Goal: Task Accomplishment & Management: Manage account settings

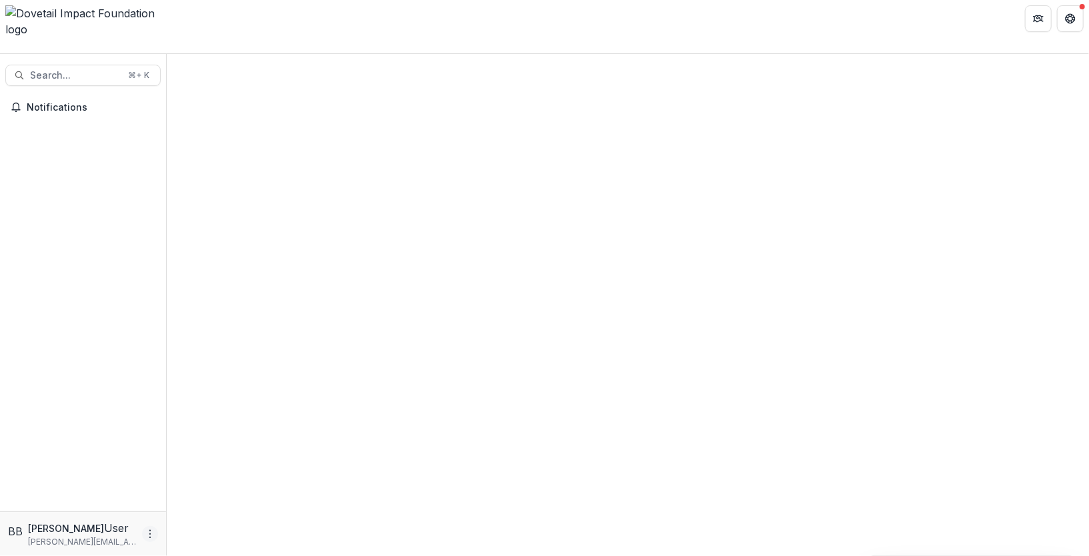
click at [145, 536] on icon "More" at bounding box center [150, 534] width 11 height 11
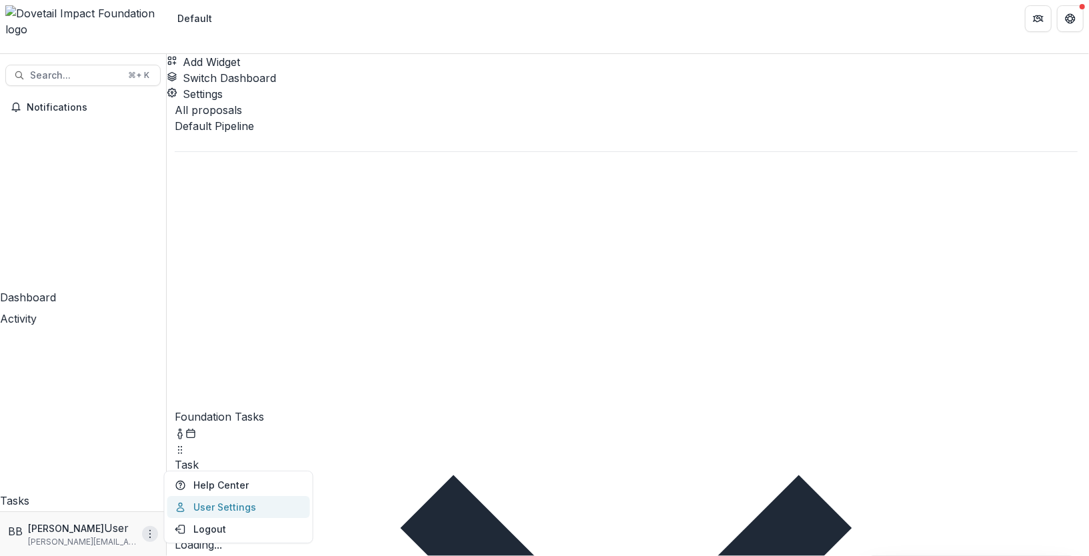
click at [208, 509] on link "User Settings" at bounding box center [238, 507] width 143 height 22
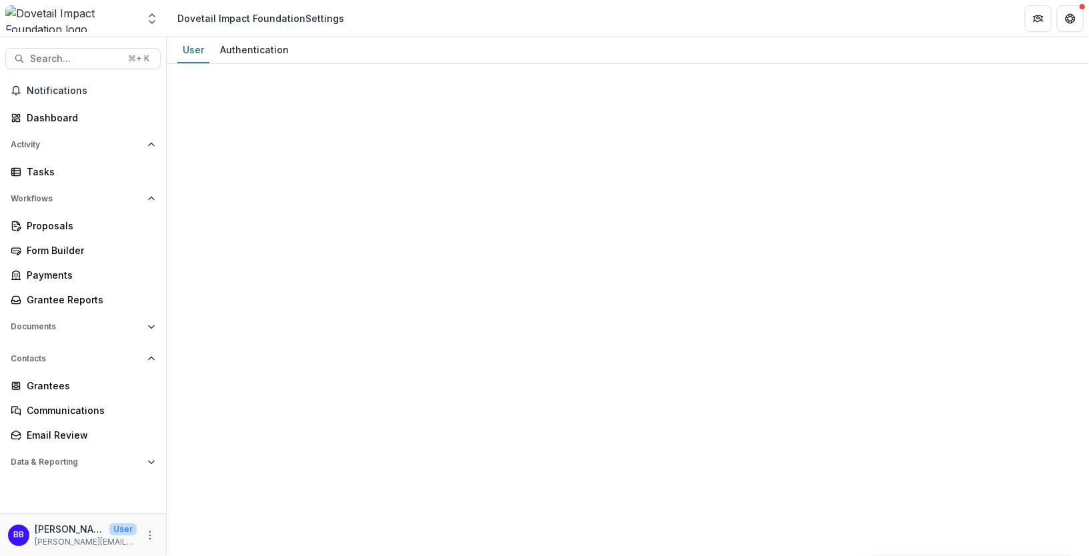
select select "********"
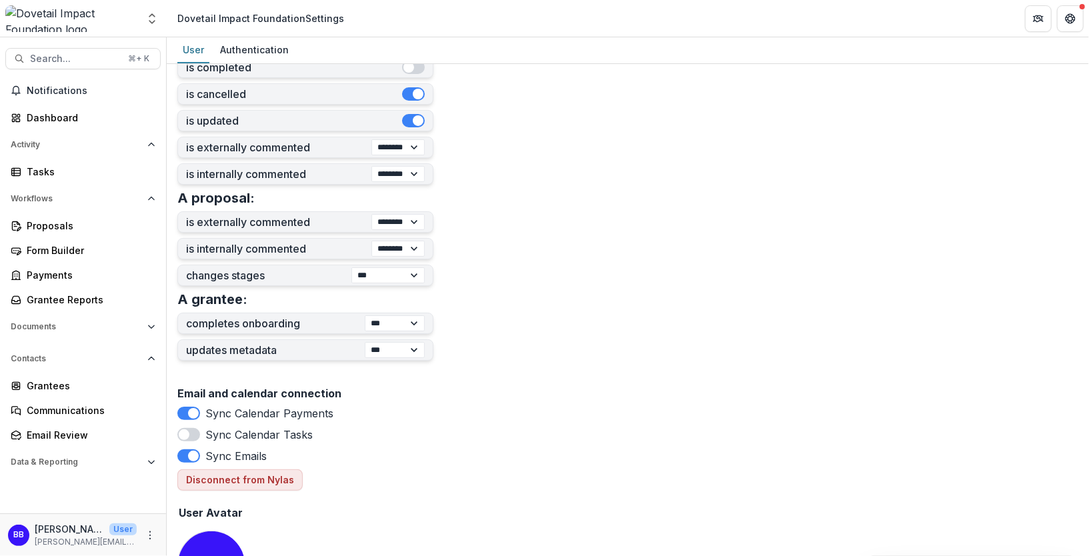
scroll to position [502, 0]
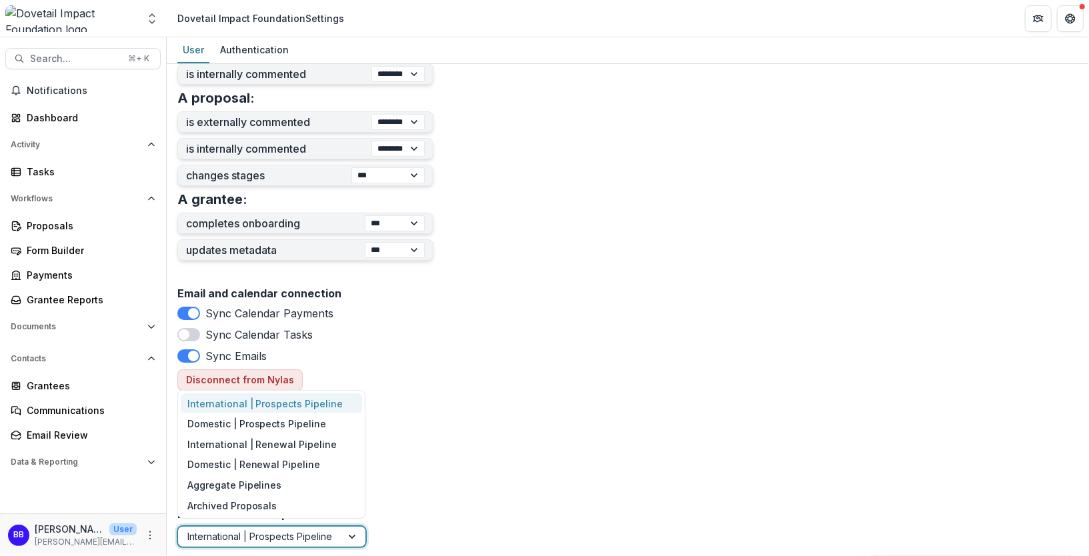
click at [309, 534] on div at bounding box center [259, 536] width 145 height 17
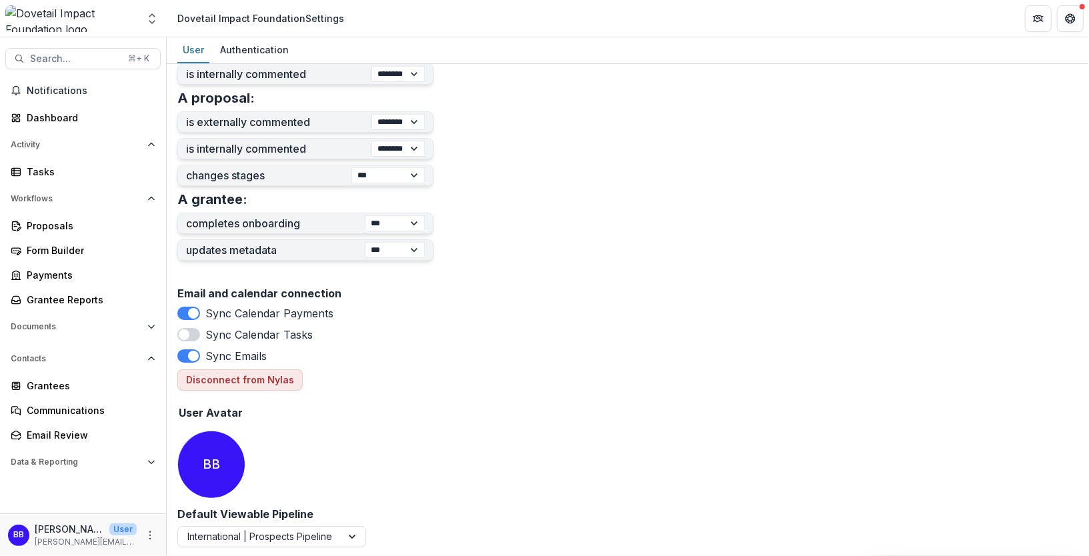
click at [430, 424] on div "Email and calendar connection Sync Calendar Payments Sync Calendar Tasks Sync E…" at bounding box center [627, 394] width 901 height 225
